Goal: Check status: Check status

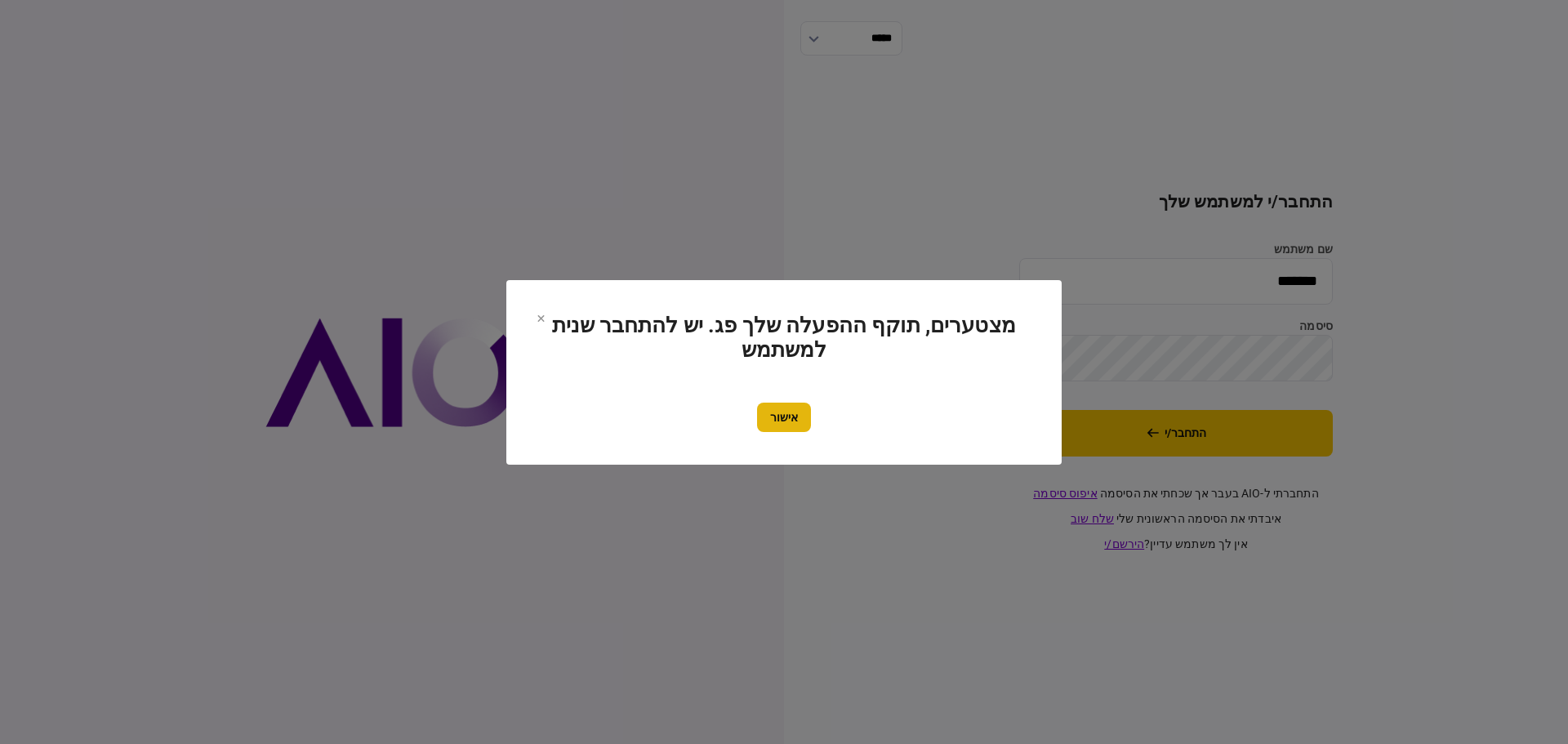
click at [784, 418] on button "אישור" at bounding box center [784, 418] width 54 height 30
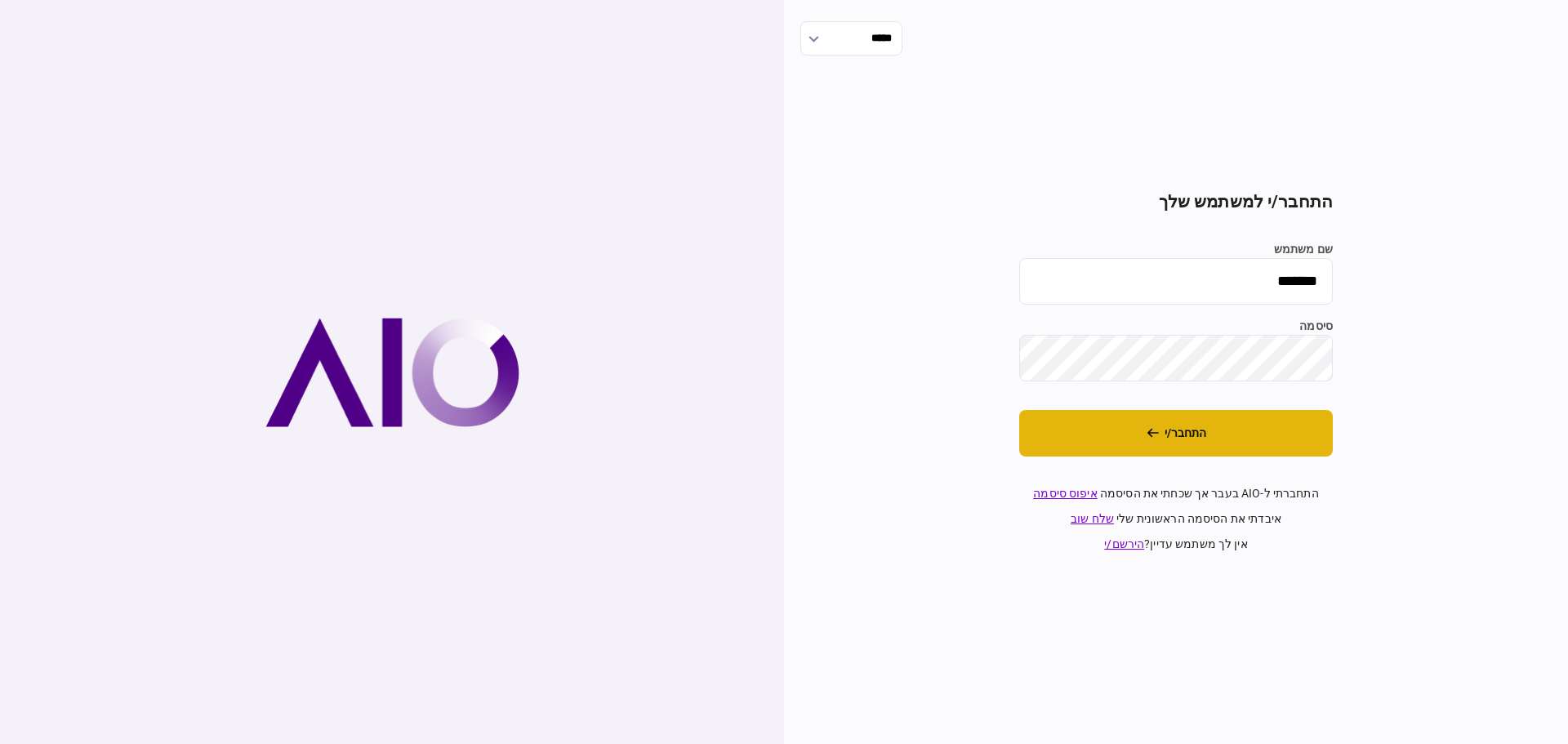
click at [1188, 435] on button "התחבר/י" at bounding box center [1175, 433] width 313 height 46
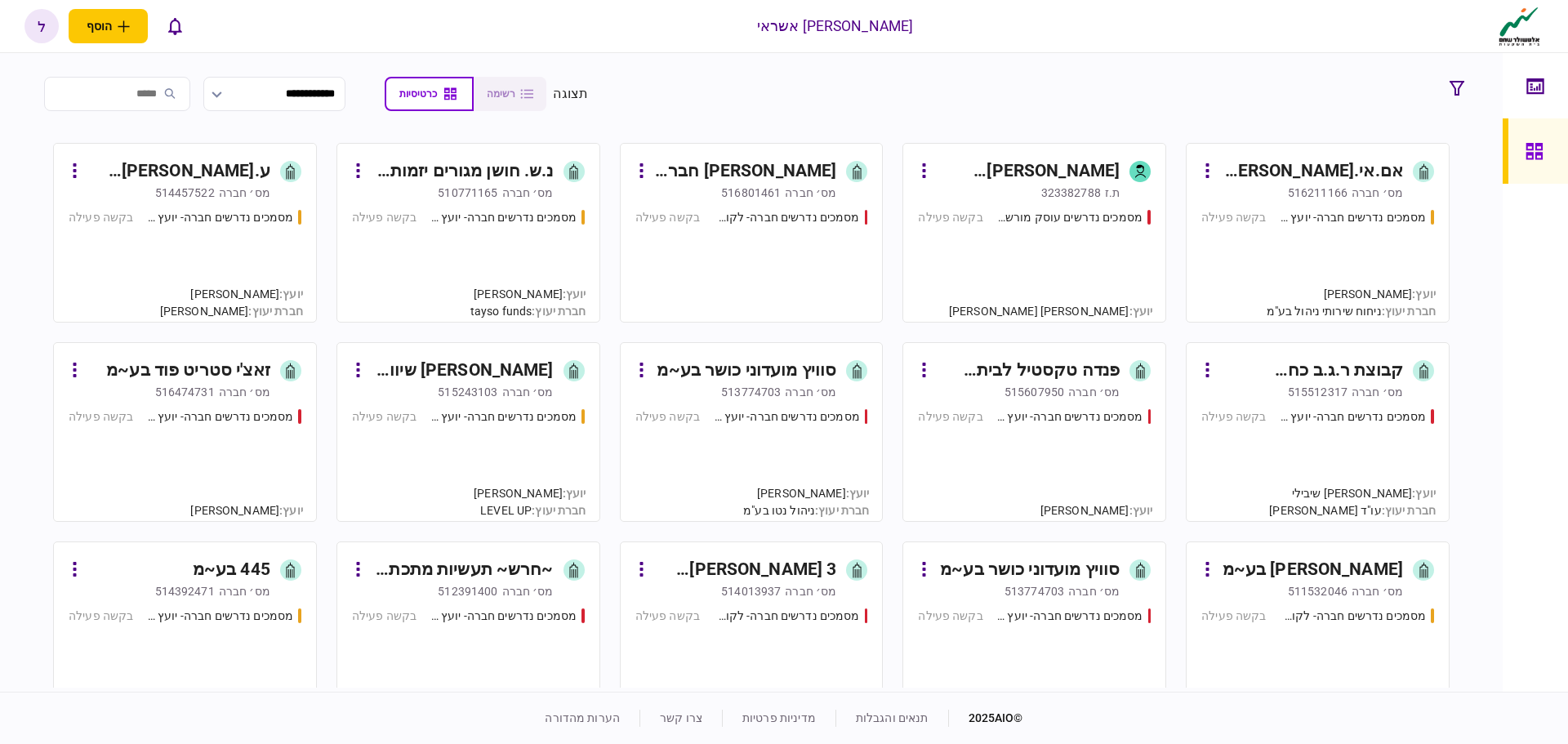
click at [1342, 229] on div "מסמכים נדרשים חברה- יועץ - תהליך חברה בקשה פעילה" at bounding box center [1317, 259] width 232 height 99
click at [480, 219] on div "מסמכים נדרשים חברה- יועץ - תהליך חברה" at bounding box center [503, 218] width 147 height 17
